Goal: Task Accomplishment & Management: Complete application form

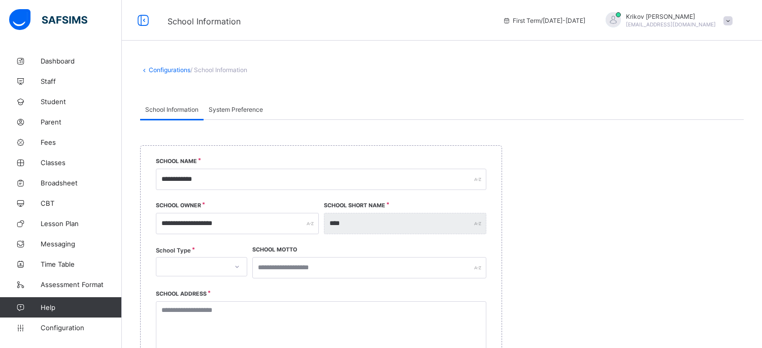
select select "**"
click at [55, 119] on span "Parent" at bounding box center [81, 122] width 81 height 8
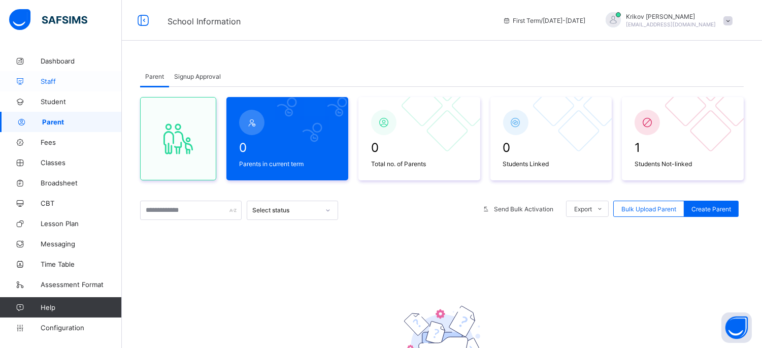
click at [46, 80] on span "Staff" at bounding box center [81, 81] width 81 height 8
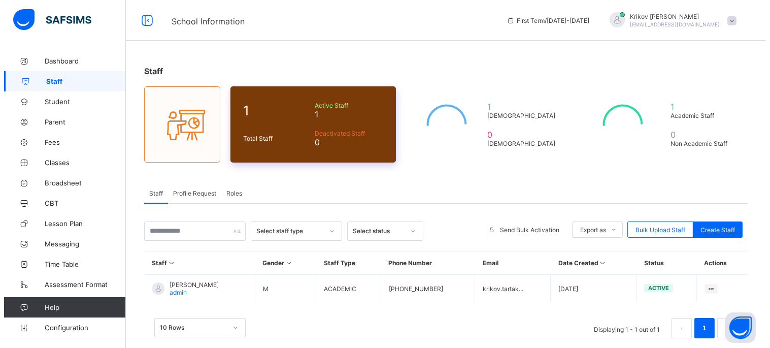
scroll to position [14, 0]
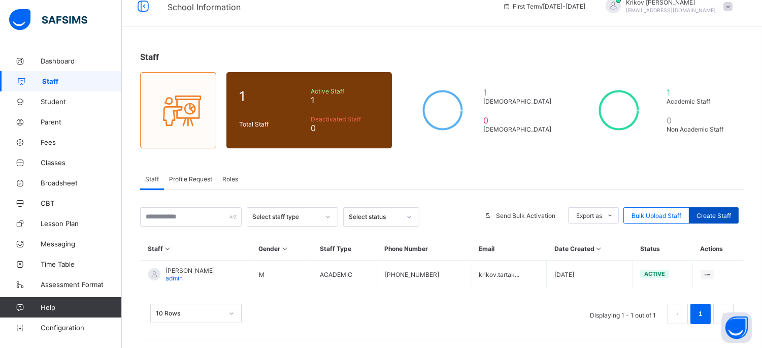
click at [714, 217] on span "Create Staff" at bounding box center [713, 216] width 35 height 8
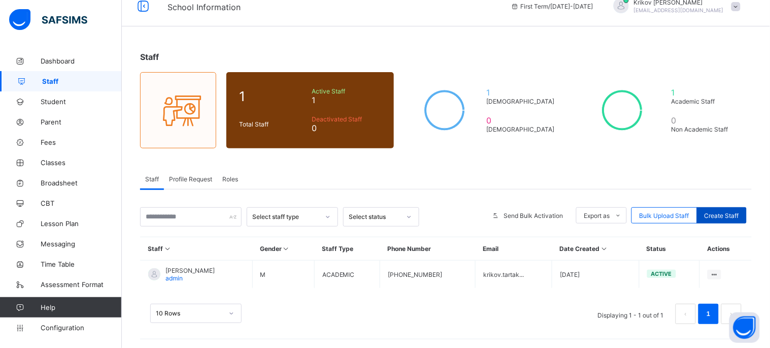
select select "**"
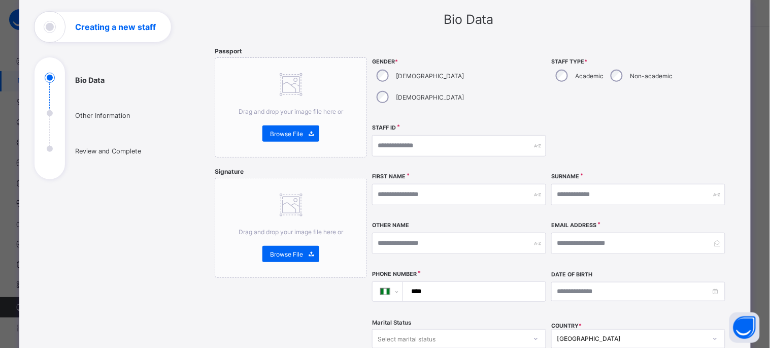
scroll to position [113, 0]
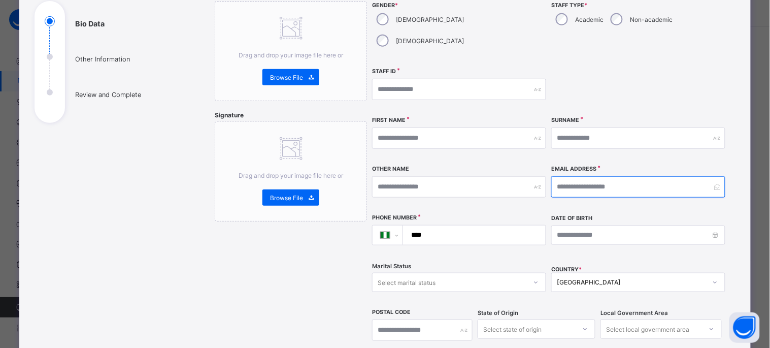
click at [592, 176] on input "email" at bounding box center [638, 186] width 174 height 21
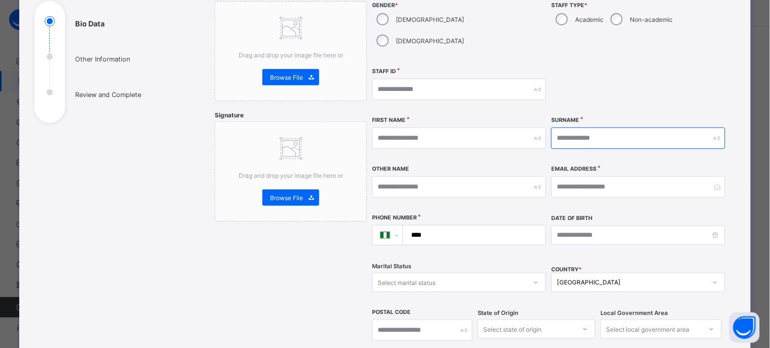
click at [586, 127] on input "text" at bounding box center [638, 137] width 174 height 21
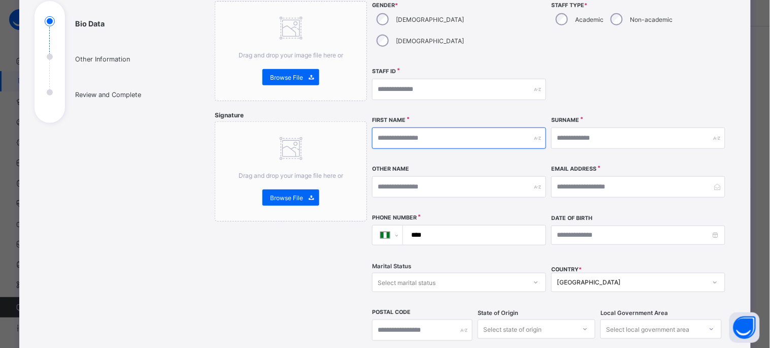
click at [481, 127] on input "text" at bounding box center [459, 137] width 174 height 21
click at [554, 136] on div "Surname" at bounding box center [638, 138] width 174 height 44
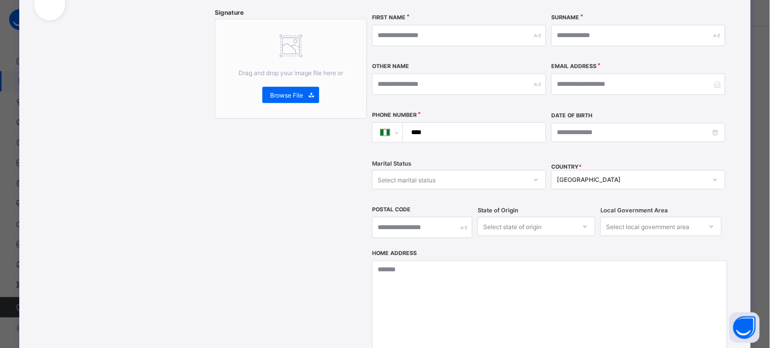
scroll to position [225, 0]
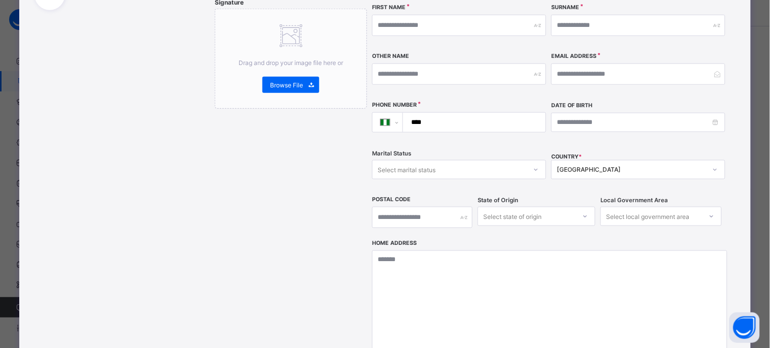
click at [513, 207] on div "Select state of origin" at bounding box center [537, 216] width 118 height 19
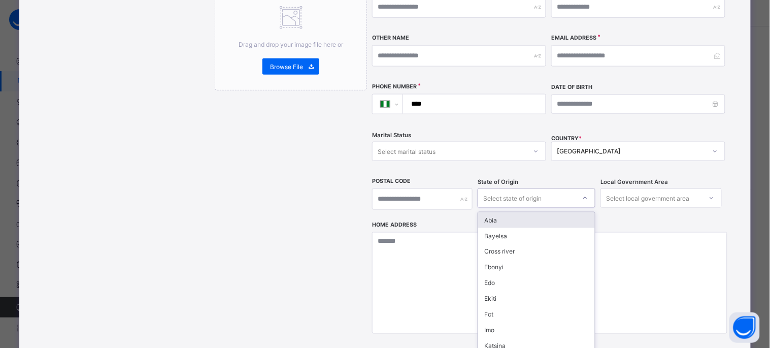
click at [507, 188] on div "Select state of origin" at bounding box center [537, 197] width 118 height 19
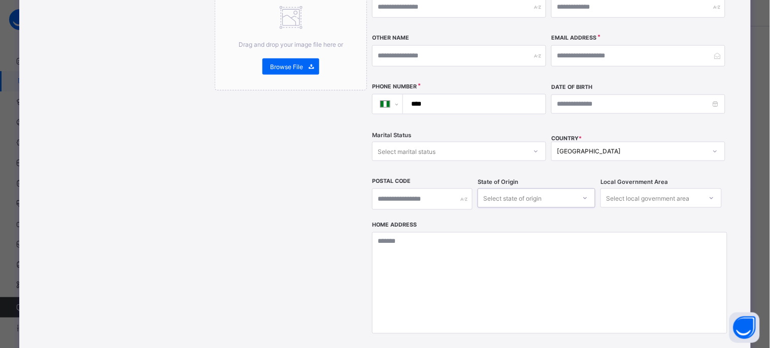
click at [608, 188] on div "Select local government area" at bounding box center [647, 197] width 83 height 19
click at [627, 188] on div "Select local government area" at bounding box center [647, 197] width 83 height 19
click at [526, 188] on div "Select state of origin" at bounding box center [512, 197] width 58 height 19
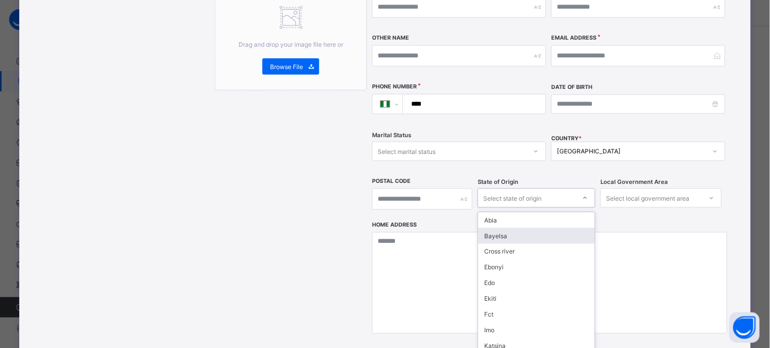
drag, startPoint x: 514, startPoint y: 212, endPoint x: 518, endPoint y: 208, distance: 5.7
click at [513, 228] on div "Bayelsa" at bounding box center [536, 236] width 117 height 16
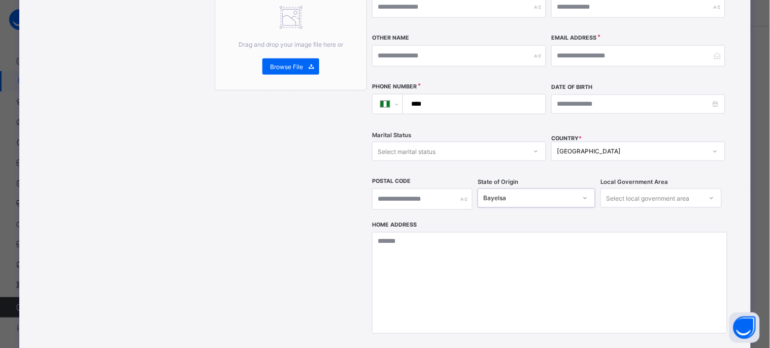
click at [634, 188] on div "Select local government area" at bounding box center [647, 197] width 83 height 19
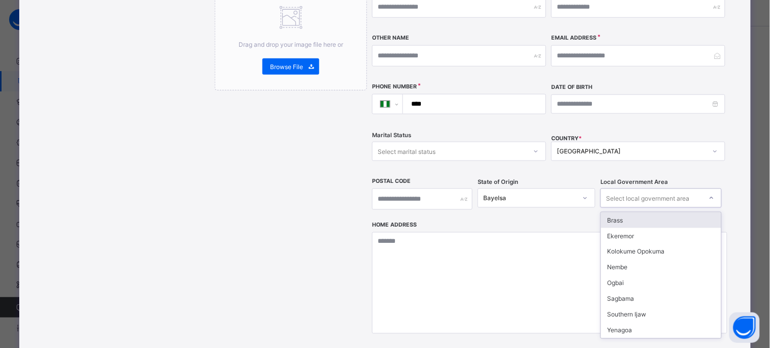
click at [634, 188] on div "Select local government area" at bounding box center [647, 197] width 83 height 19
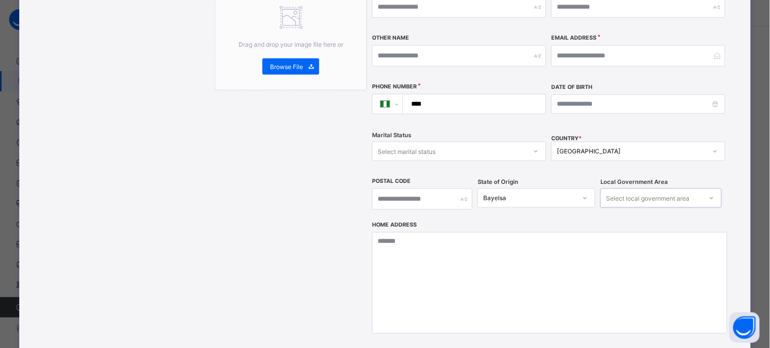
click at [565, 194] on div "Bayelsa" at bounding box center [529, 198] width 93 height 8
click at [510, 178] on span "State of Origin" at bounding box center [498, 181] width 41 height 7
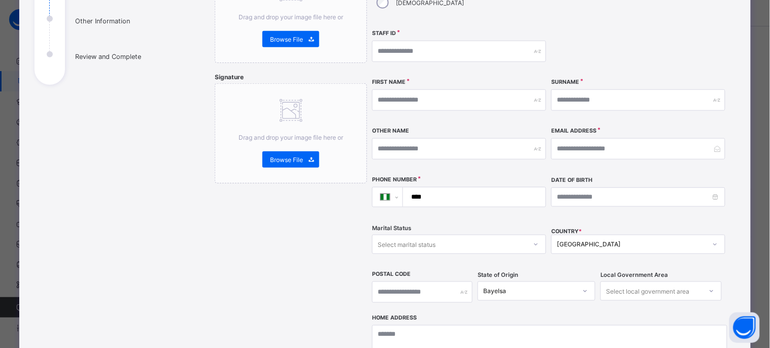
scroll to position [130, 0]
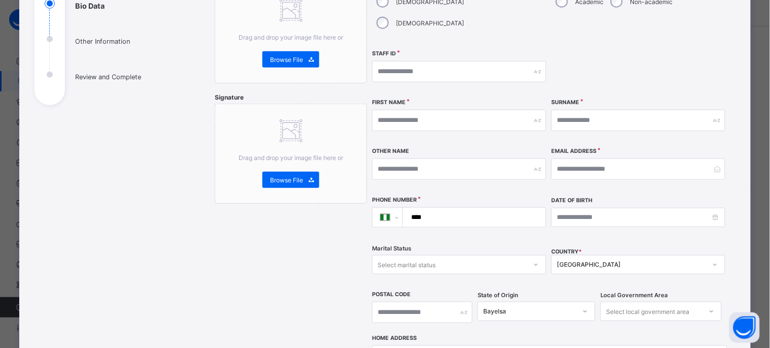
click at [585, 255] on div "[GEOGRAPHIC_DATA]" at bounding box center [638, 264] width 174 height 19
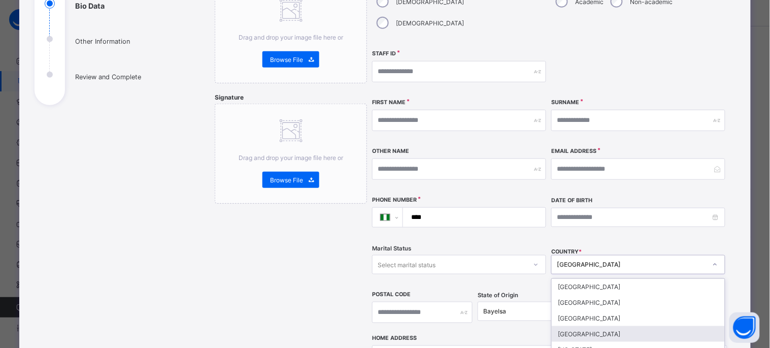
scroll to position [196, 0]
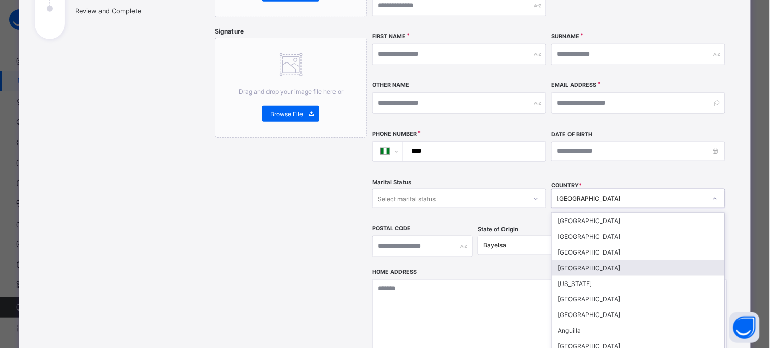
click at [567, 260] on div "[GEOGRAPHIC_DATA]" at bounding box center [638, 268] width 173 height 16
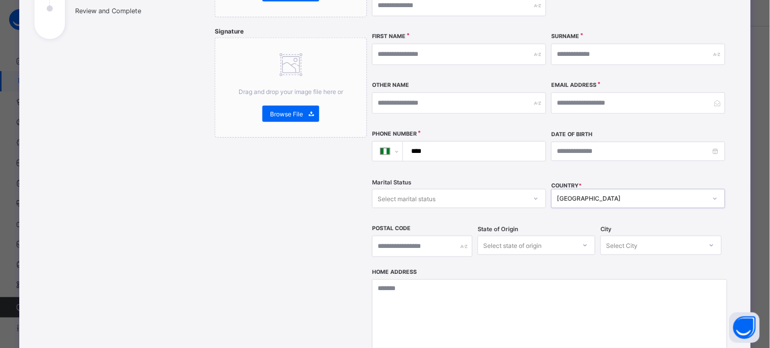
click at [512, 235] on div "Select state of origin" at bounding box center [537, 244] width 118 height 19
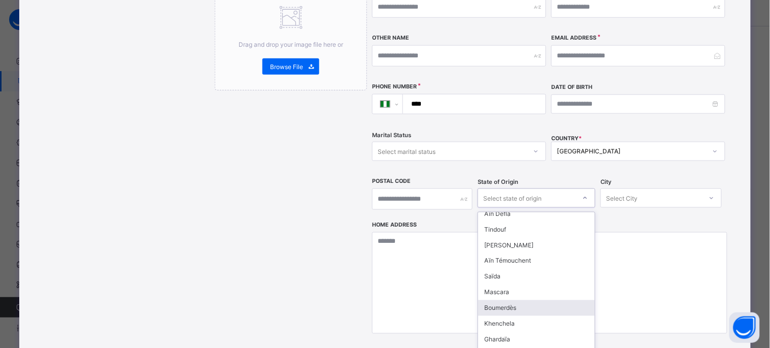
scroll to position [394, 0]
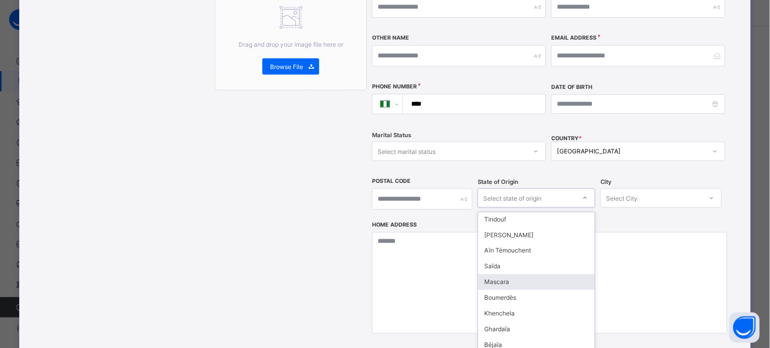
click at [506, 274] on div "Mascara" at bounding box center [536, 282] width 117 height 16
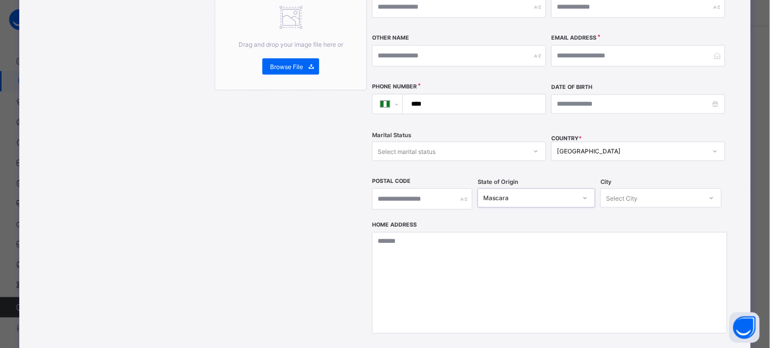
click at [628, 188] on div "Select City" at bounding box center [621, 197] width 31 height 19
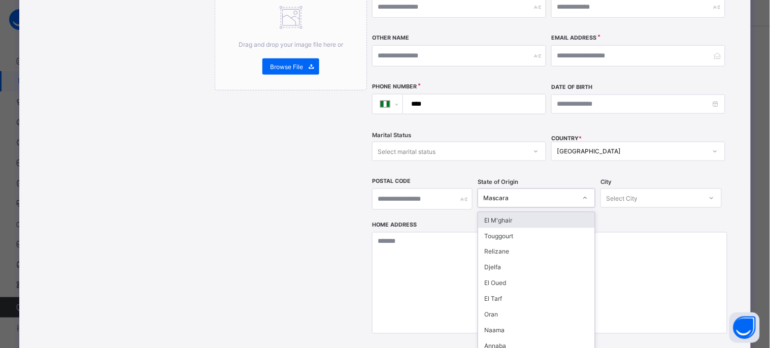
click at [535, 194] on div "Mascara" at bounding box center [529, 198] width 93 height 8
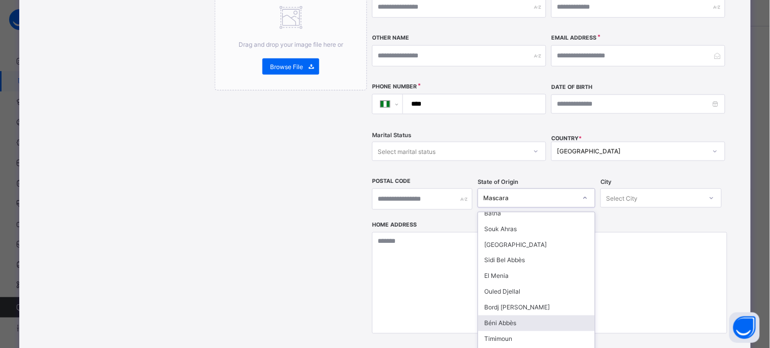
scroll to position [733, 0]
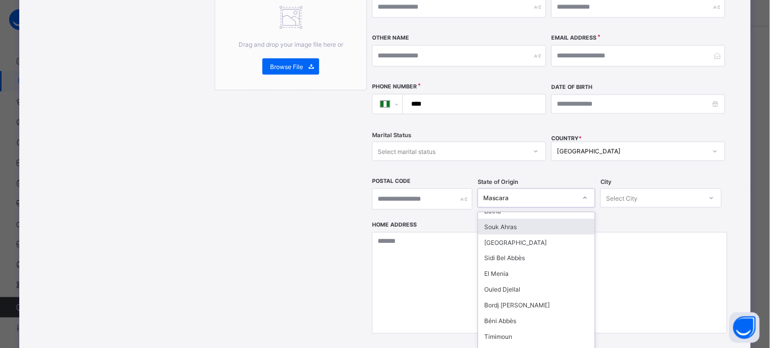
click at [577, 142] on div "[GEOGRAPHIC_DATA]" at bounding box center [638, 151] width 174 height 19
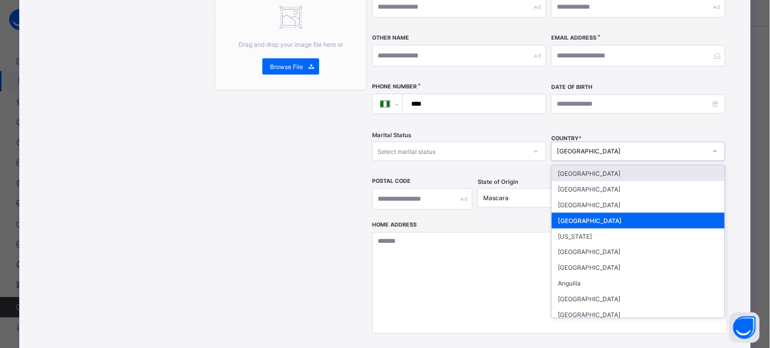
click at [579, 144] on div "[GEOGRAPHIC_DATA]" at bounding box center [629, 151] width 154 height 14
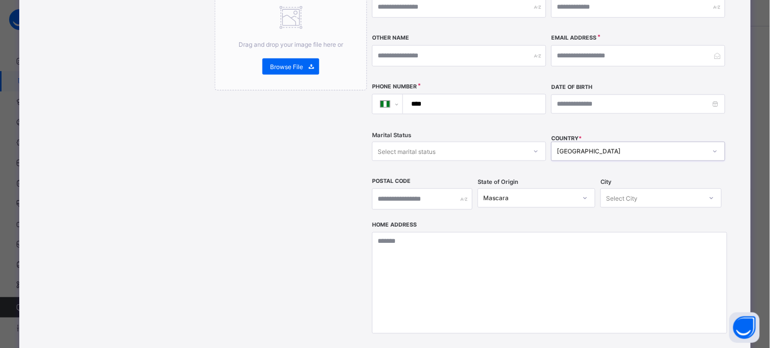
click at [579, 144] on div "[GEOGRAPHIC_DATA]" at bounding box center [629, 151] width 154 height 14
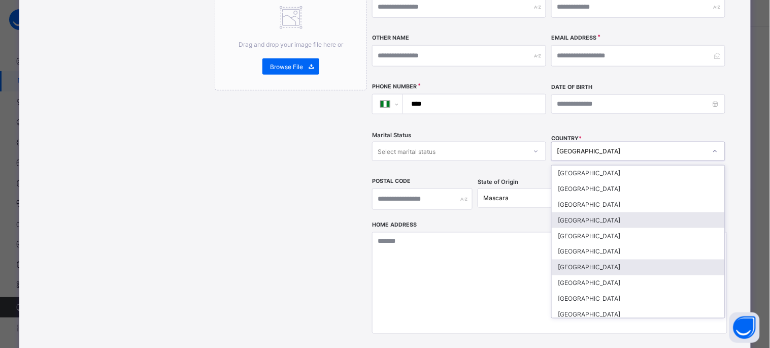
scroll to position [394, 0]
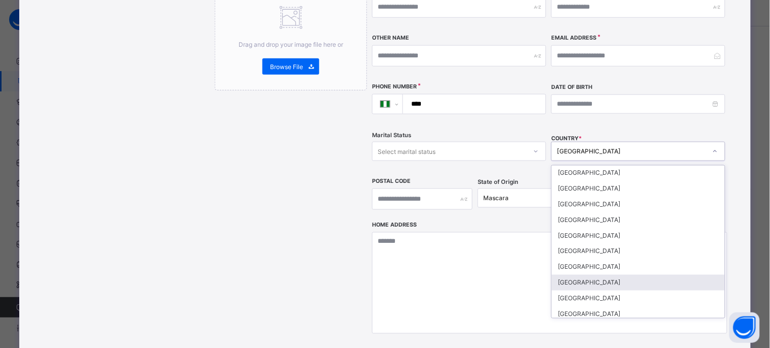
click at [592, 275] on div "[GEOGRAPHIC_DATA]" at bounding box center [638, 283] width 173 height 16
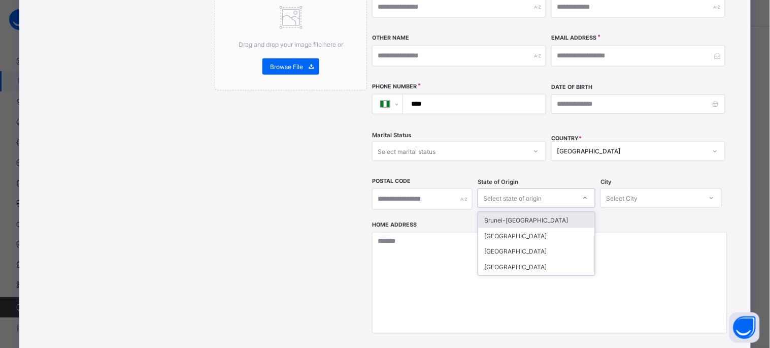
click at [543, 191] on div "Select state of origin" at bounding box center [526, 198] width 97 height 14
click at [575, 148] on div "[GEOGRAPHIC_DATA]" at bounding box center [632, 152] width 150 height 8
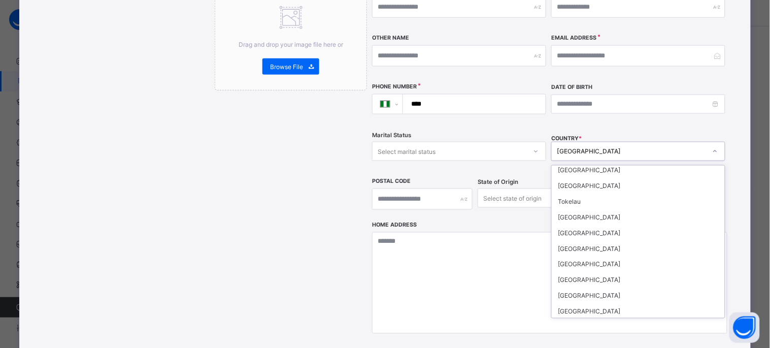
scroll to position [3451, 0]
click at [580, 317] on div "[GEOGRAPHIC_DATA]" at bounding box center [638, 325] width 173 height 16
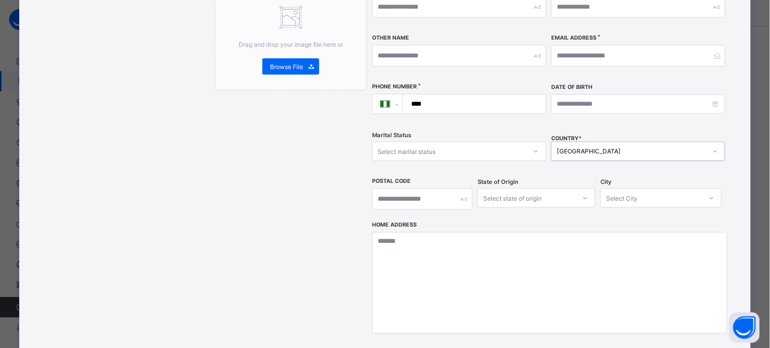
click at [548, 191] on div "Select state of origin" at bounding box center [526, 198] width 97 height 14
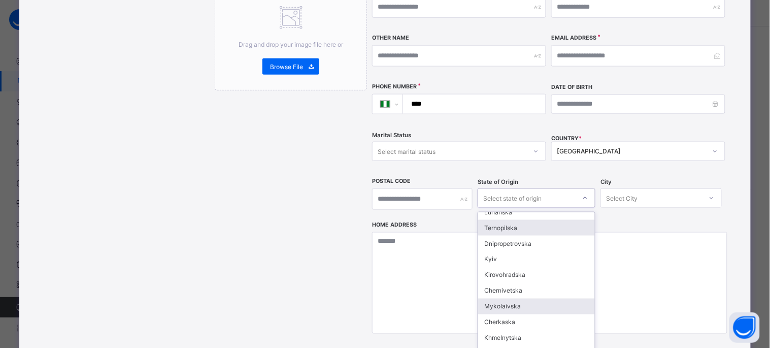
scroll to position [113, 0]
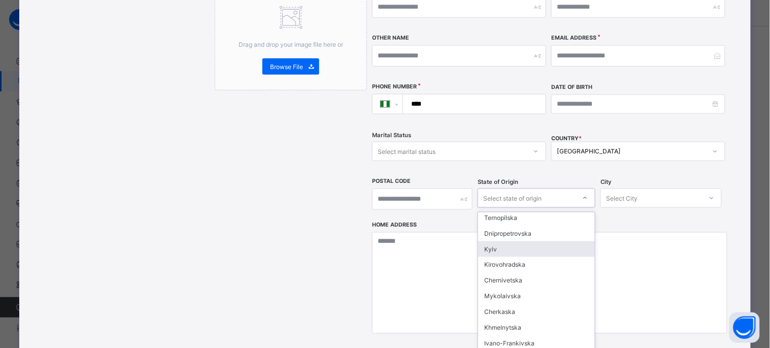
click at [494, 241] on div "Kyiv" at bounding box center [536, 249] width 117 height 16
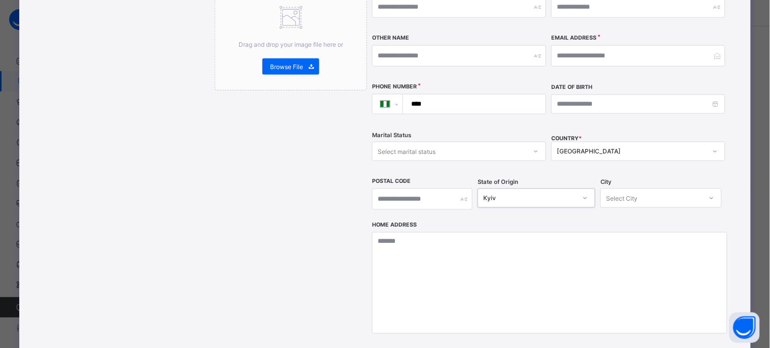
click at [617, 188] on div "Select City" at bounding box center [621, 197] width 31 height 19
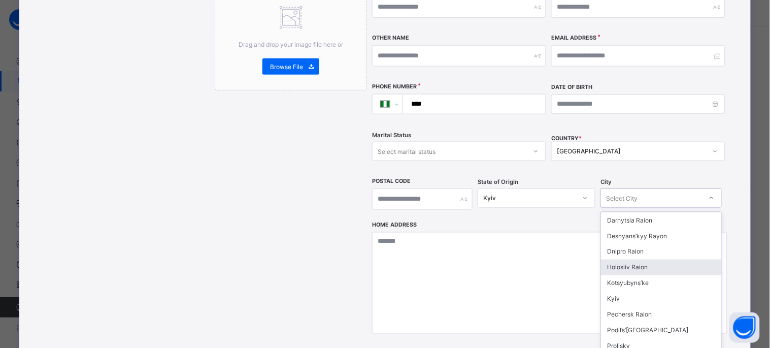
scroll to position [33, 0]
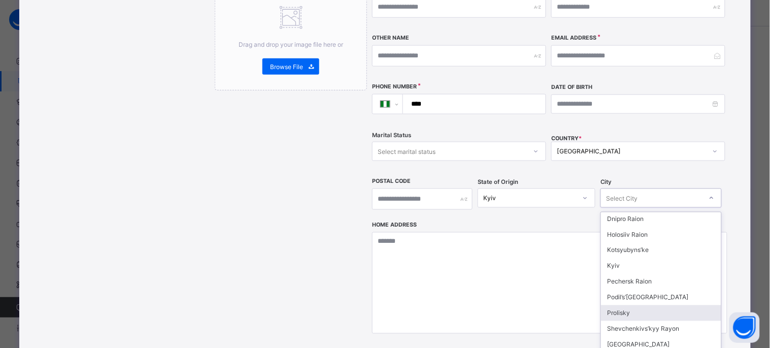
click at [633, 305] on div "Prolisky" at bounding box center [661, 313] width 120 height 16
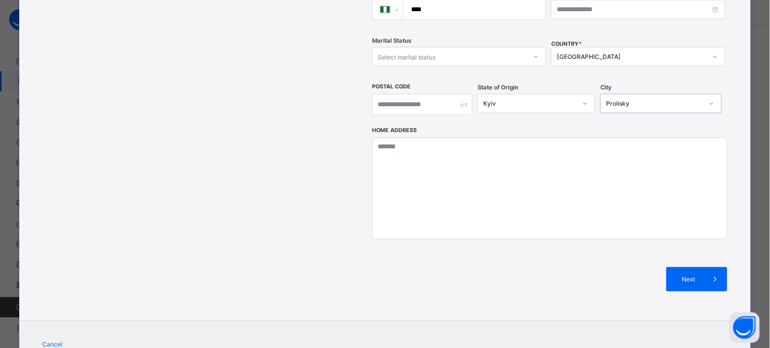
scroll to position [362, 0]
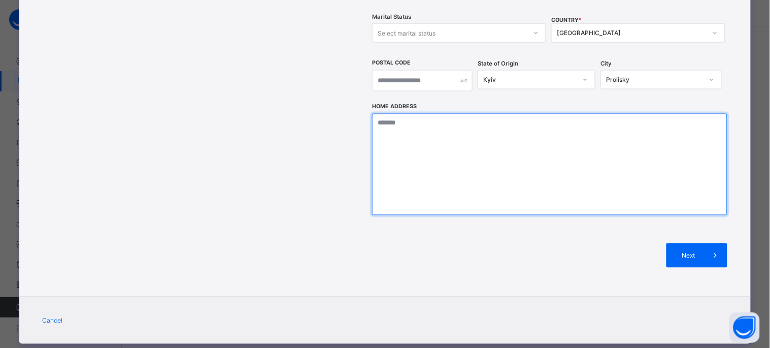
click at [508, 183] on textarea at bounding box center [549, 164] width 355 height 101
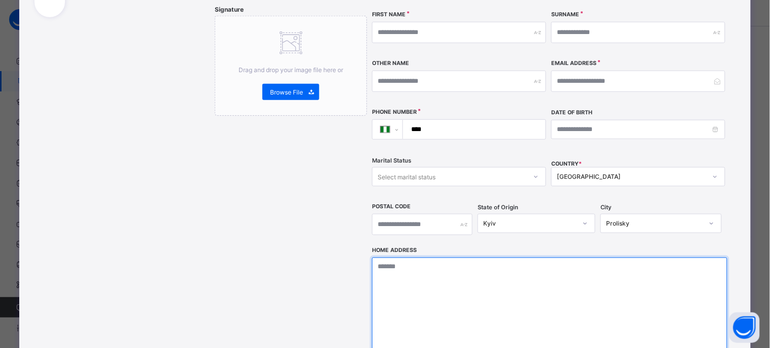
scroll to position [193, 0]
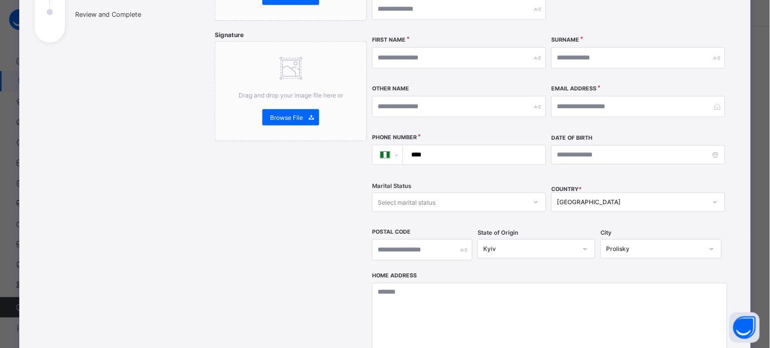
click at [302, 206] on div "Passport Drag and drop your image file here or Browse File Signature Drag and d…" at bounding box center [291, 181] width 152 height 541
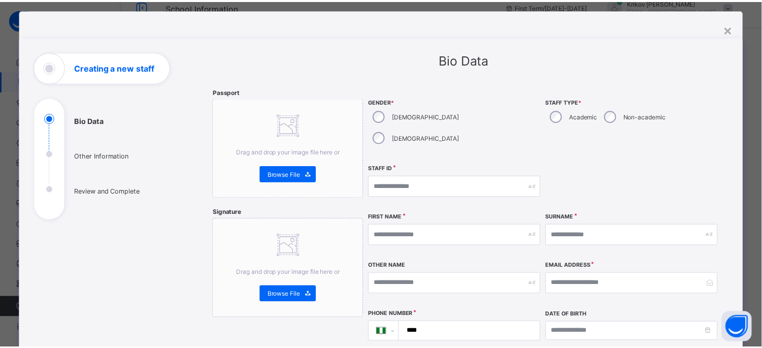
scroll to position [0, 0]
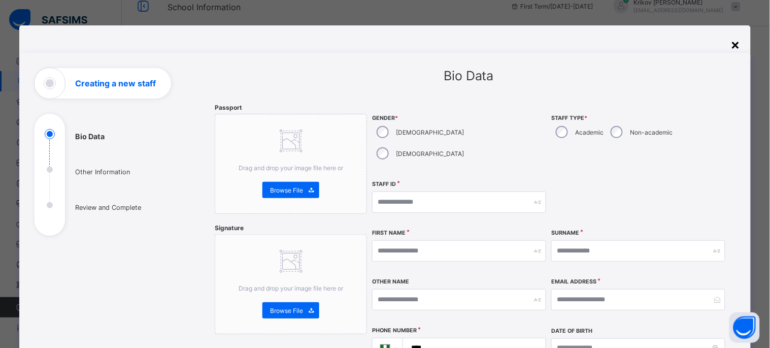
click at [733, 44] on div "×" at bounding box center [736, 44] width 10 height 17
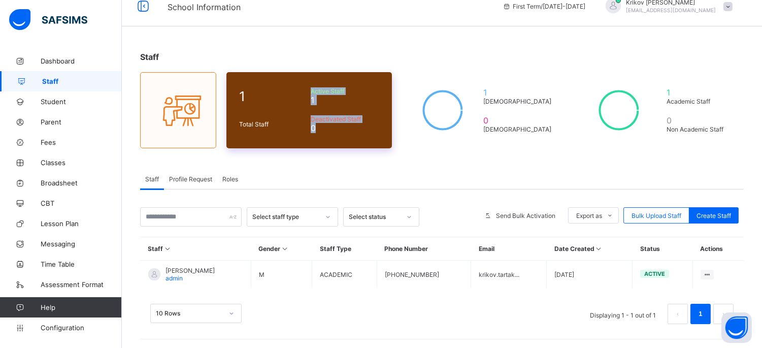
drag, startPoint x: 313, startPoint y: 87, endPoint x: 358, endPoint y: 145, distance: 73.4
click at [358, 145] on div "1 Total Staff Active Staff 1 Deactivated Staff 0" at bounding box center [308, 110] width 165 height 76
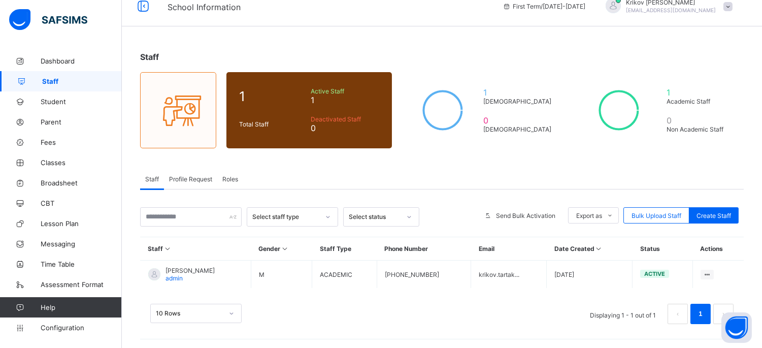
click at [416, 170] on div "Staff Profile Request Roles" at bounding box center [441, 178] width 603 height 21
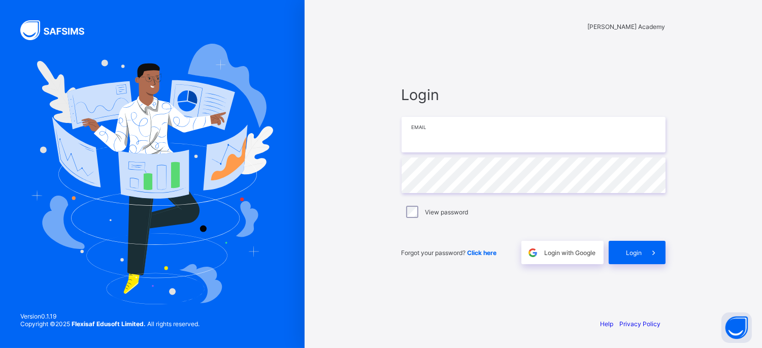
type input "**********"
